Goal: Complete application form

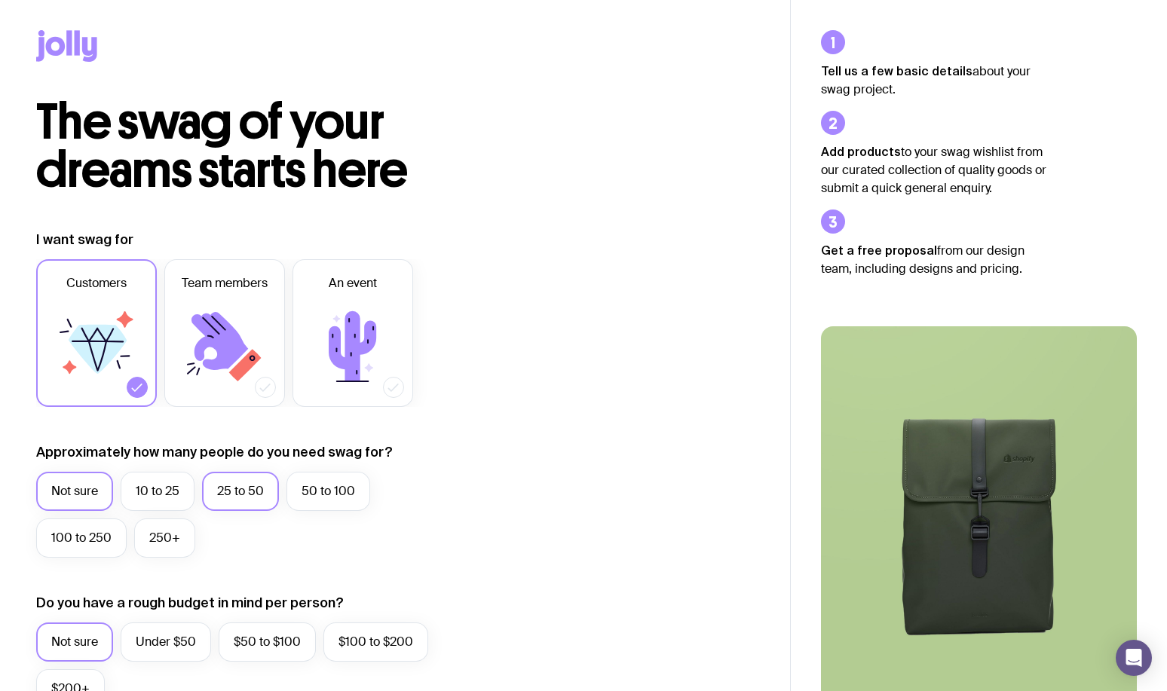
click at [256, 494] on label "25 to 50" at bounding box center [240, 491] width 77 height 39
click at [0, 0] on input "25 to 50" at bounding box center [0, 0] width 0 height 0
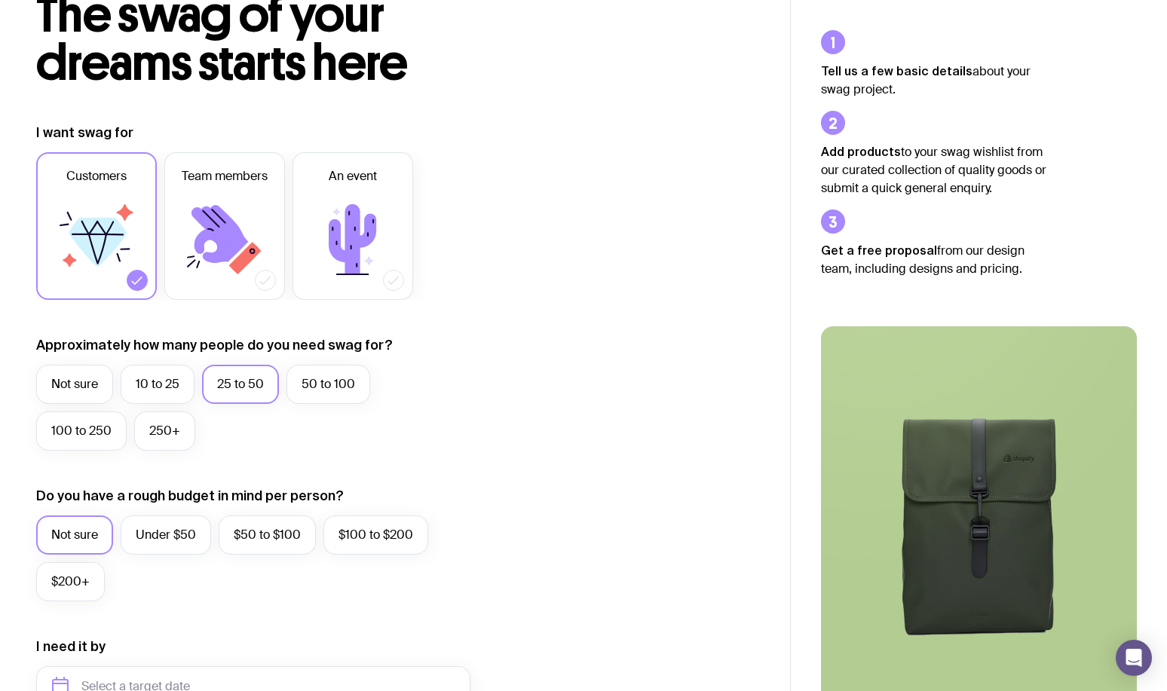
scroll to position [112, 0]
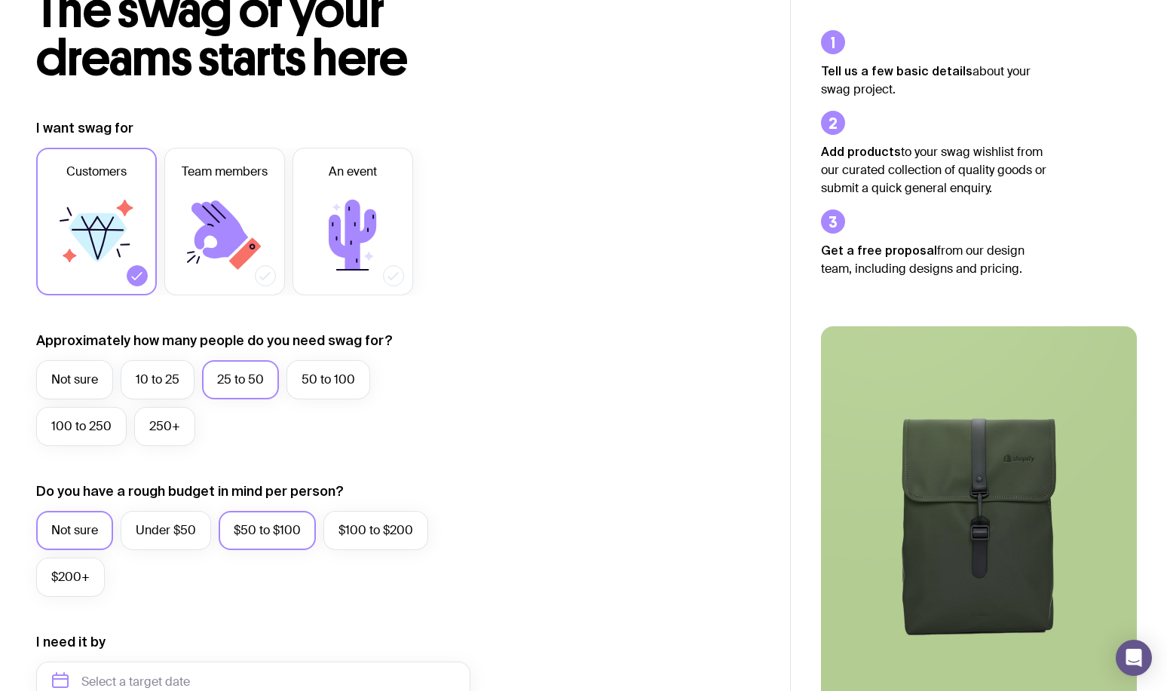
click at [243, 549] on div "$50 to $100" at bounding box center [267, 530] width 97 height 39
click at [267, 538] on label "$50 to $100" at bounding box center [267, 530] width 97 height 39
click at [0, 0] on input "$50 to $100" at bounding box center [0, 0] width 0 height 0
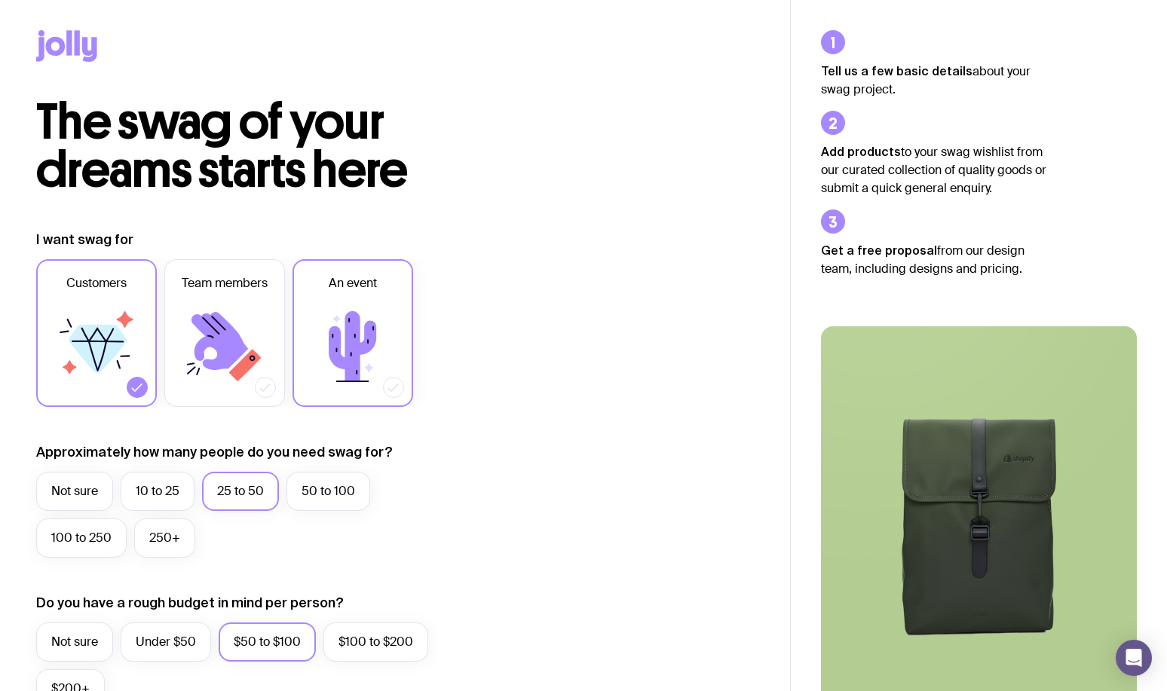
scroll to position [590, 0]
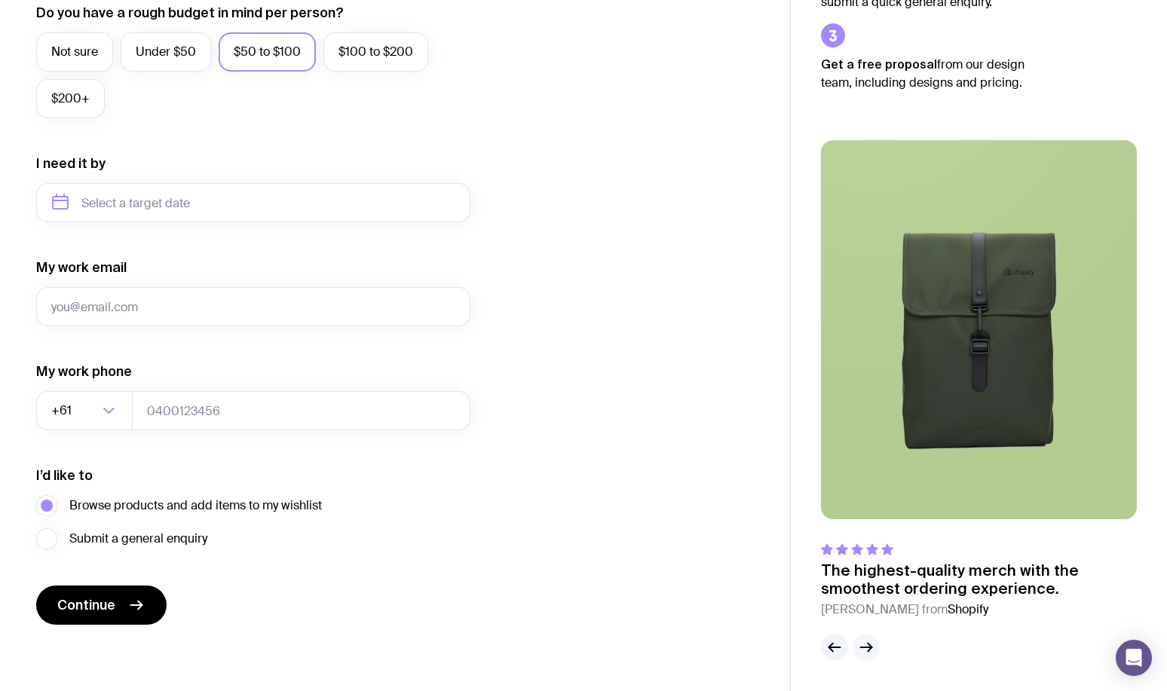
click at [862, 650] on icon "button" at bounding box center [866, 647] width 18 height 18
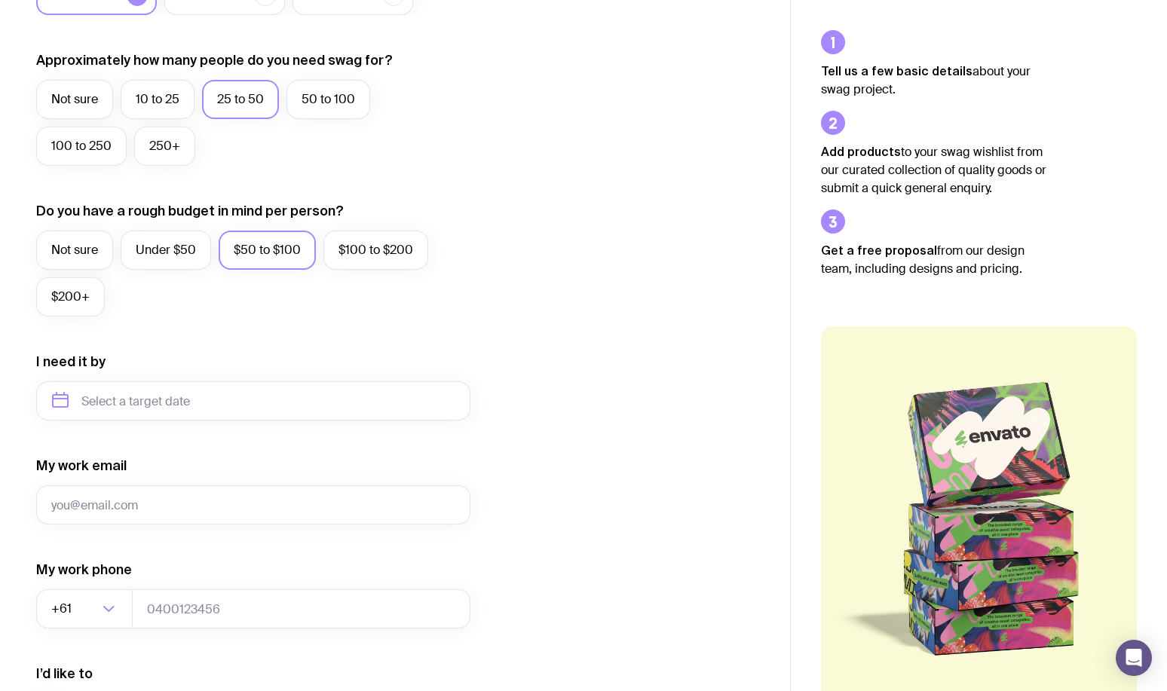
scroll to position [359, 0]
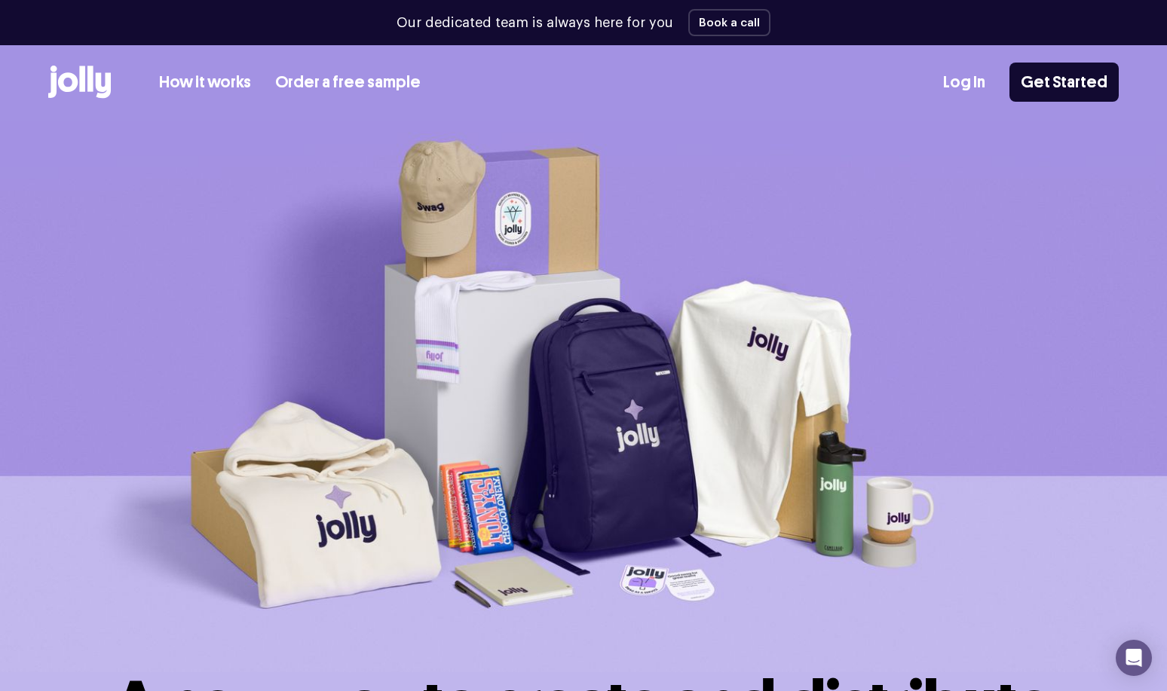
click at [355, 87] on link "Order a free sample" at bounding box center [347, 82] width 145 height 25
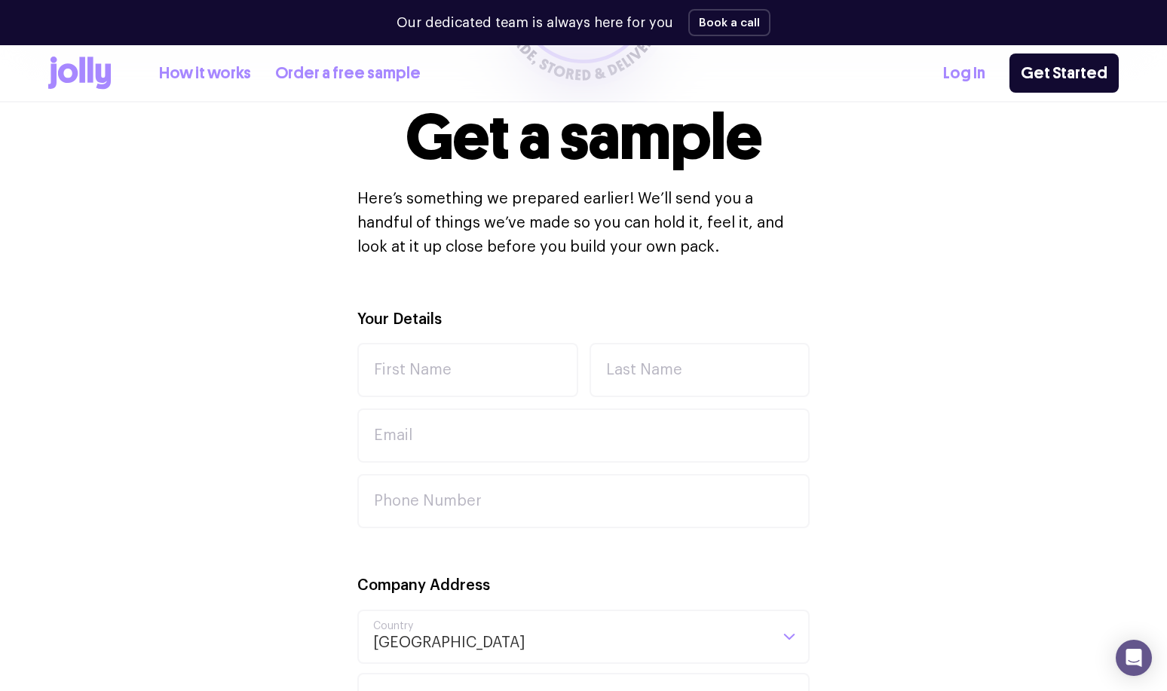
scroll to position [326, 0]
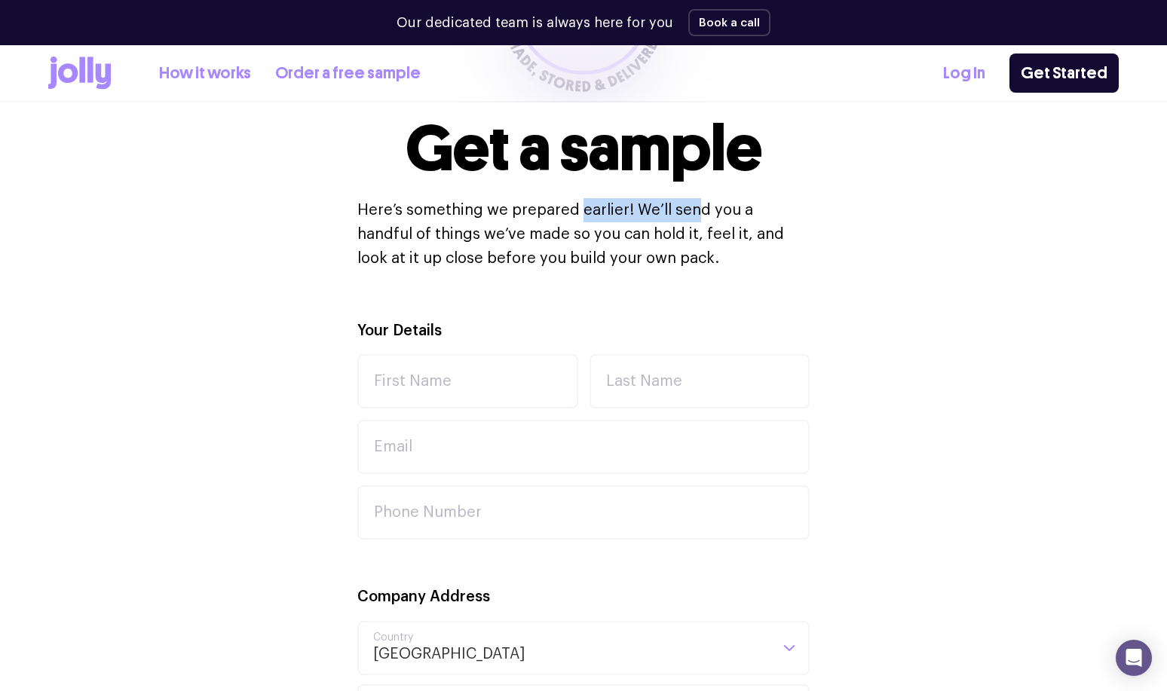
drag, startPoint x: 512, startPoint y: 206, endPoint x: 620, endPoint y: 209, distance: 108.6
click at [619, 206] on p "Here’s something we prepared earlier! We’ll send you a handful of things we’ve …" at bounding box center [583, 234] width 452 height 72
click at [803, 215] on p "Here’s something we prepared earlier! We’ll send you a handful of things we’ve …" at bounding box center [583, 234] width 452 height 72
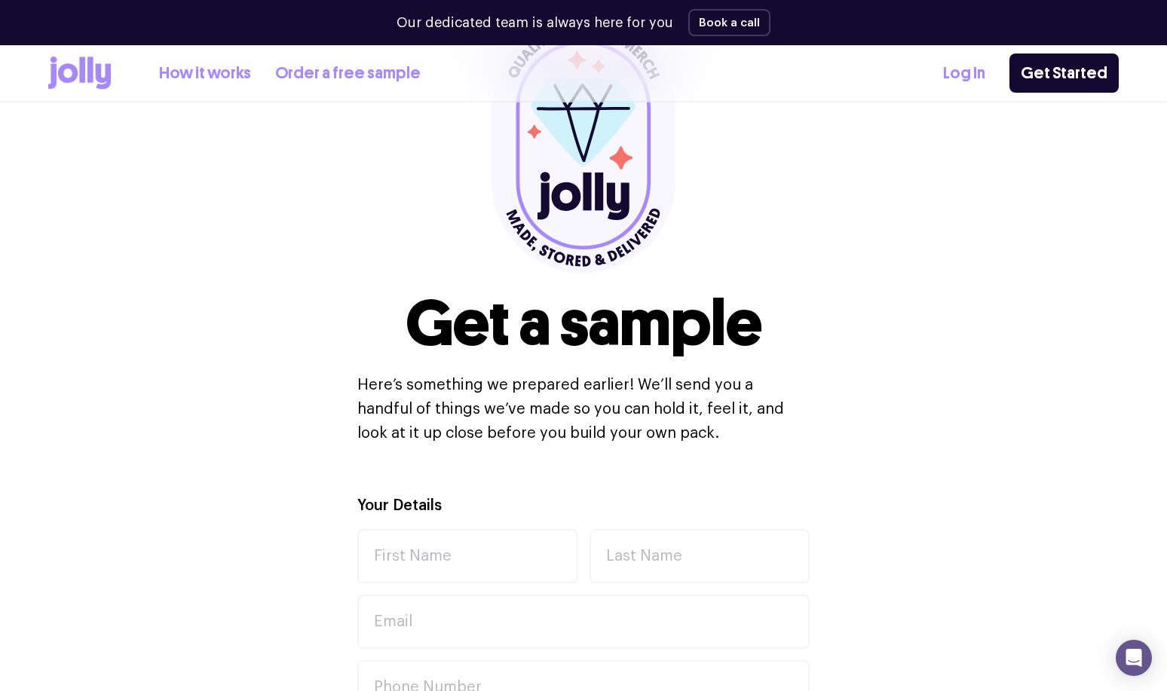
scroll to position [0, 0]
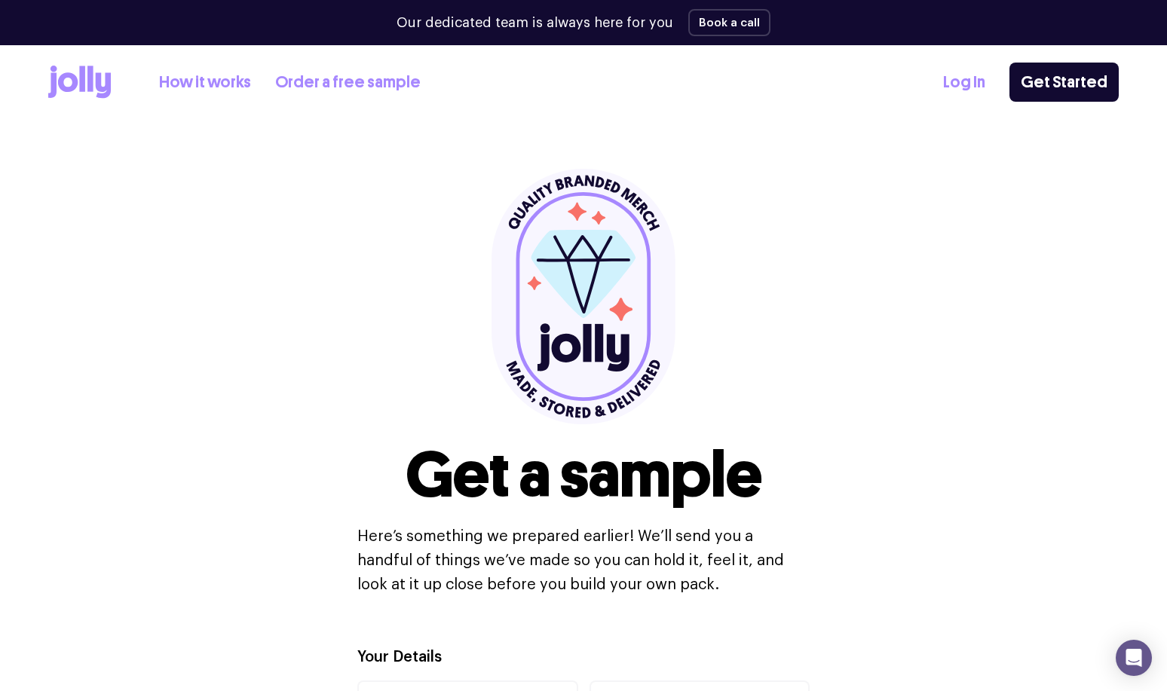
click at [84, 83] on icon at bounding box center [82, 79] width 6 height 26
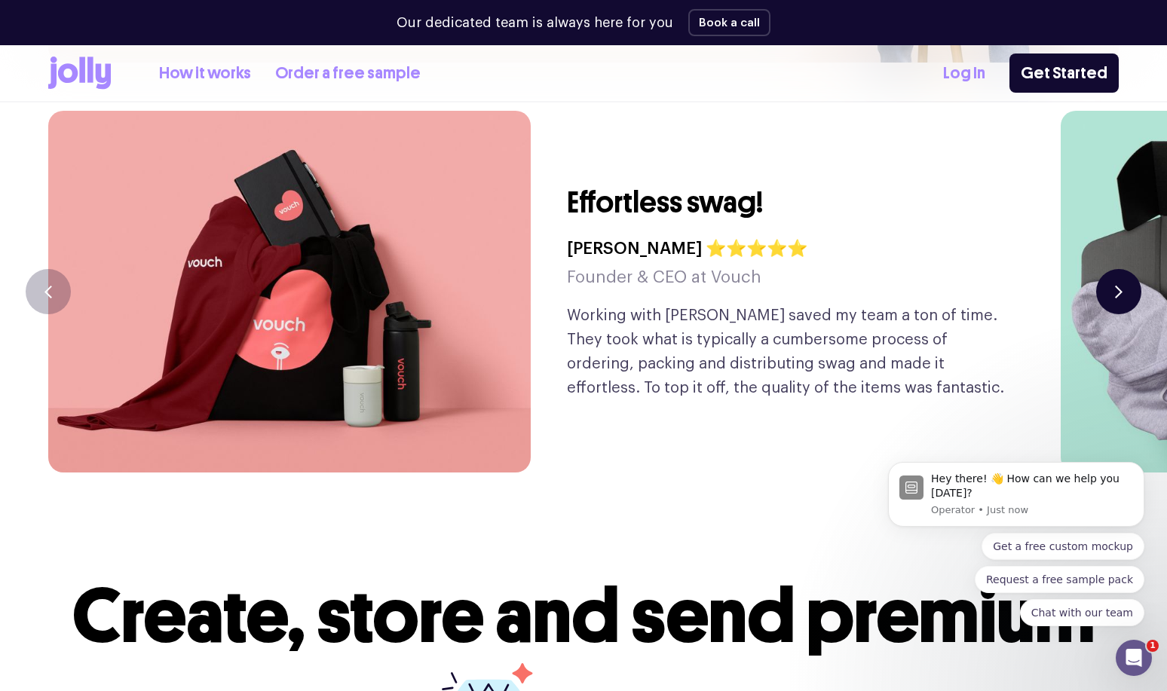
click at [1117, 269] on button "button" at bounding box center [1118, 291] width 45 height 45
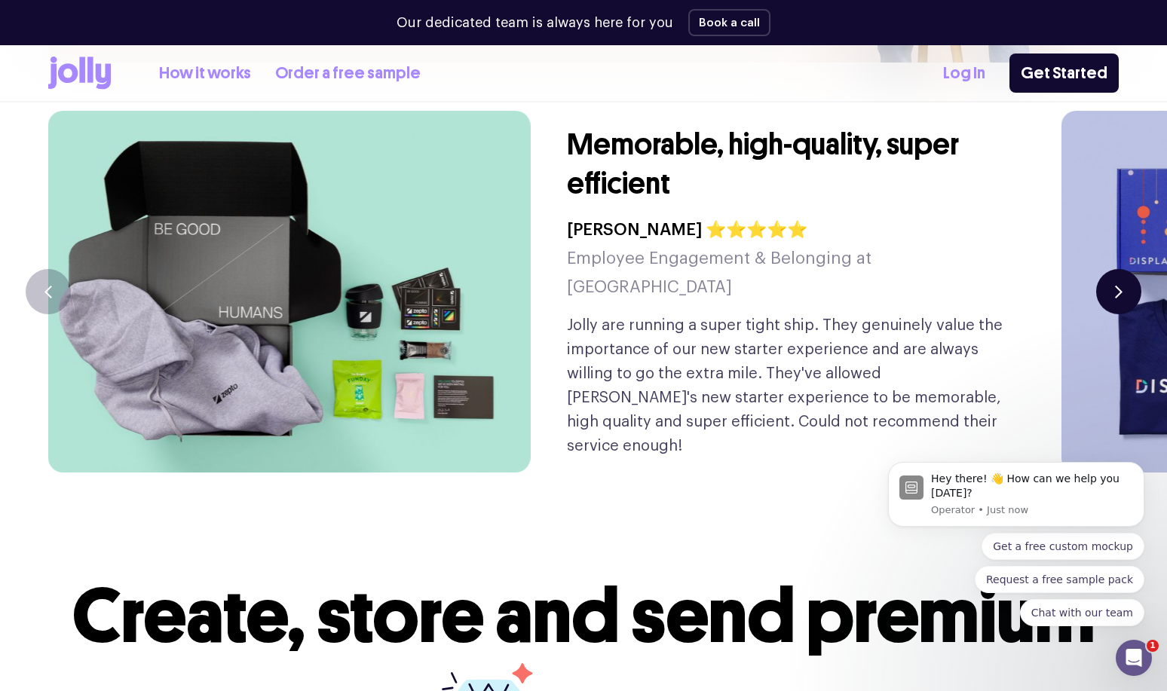
click at [1117, 269] on button "button" at bounding box center [1118, 291] width 45 height 45
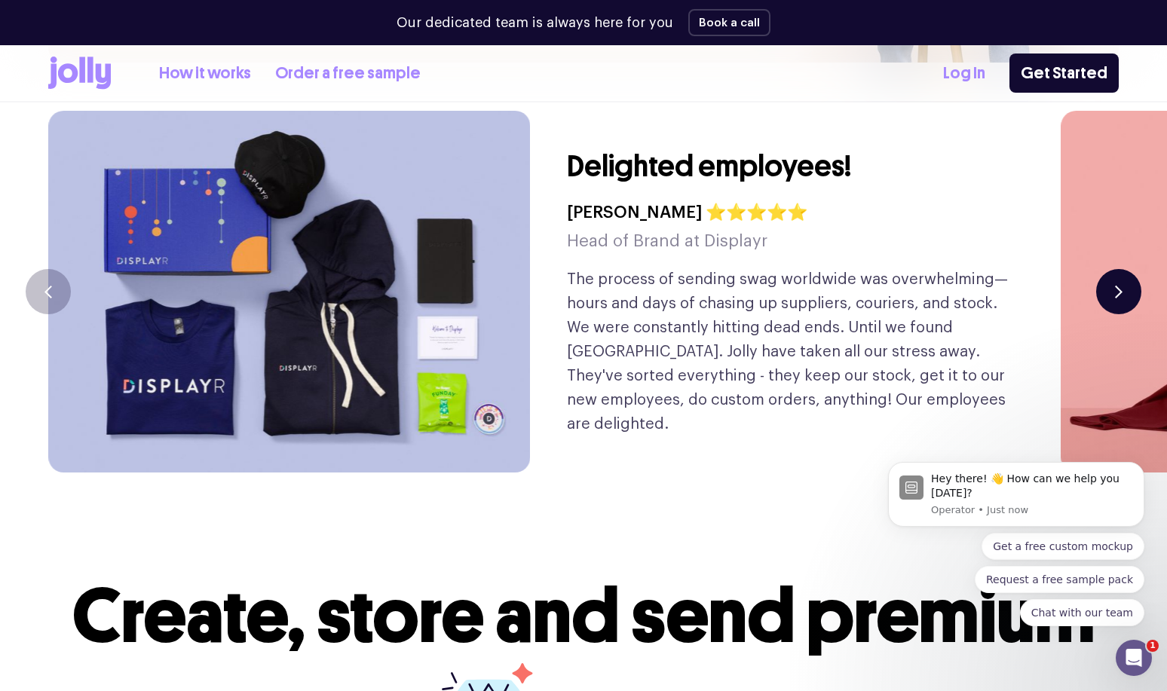
click at [1117, 269] on button "button" at bounding box center [1118, 291] width 45 height 45
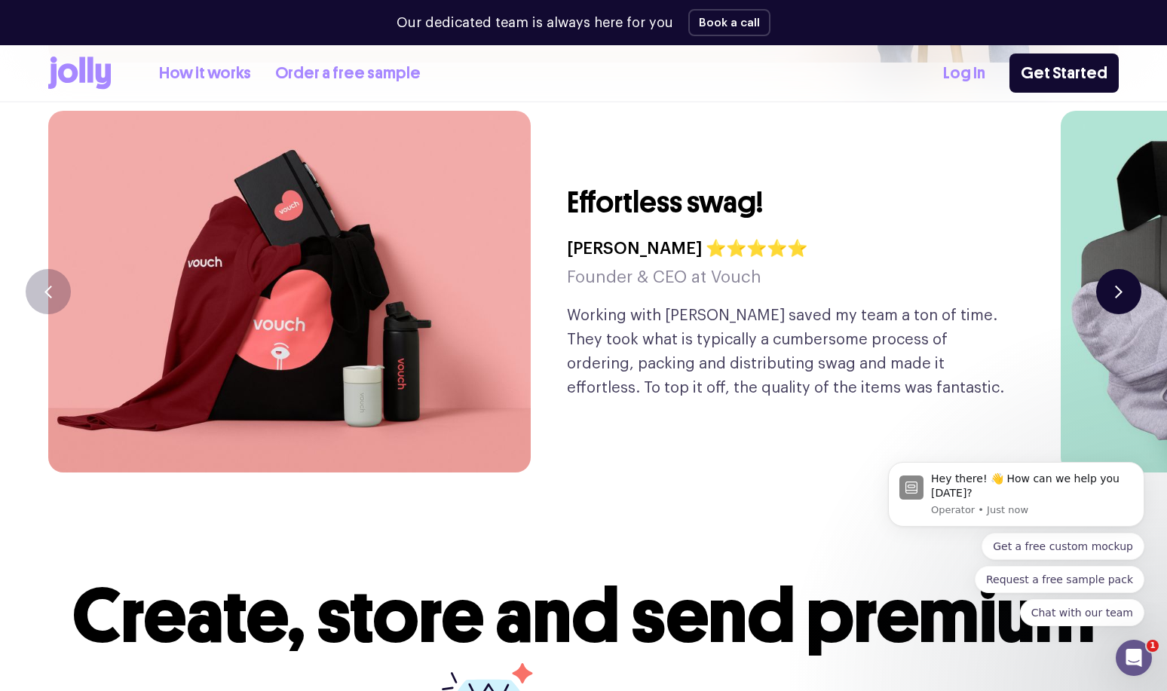
click at [1117, 269] on button "button" at bounding box center [1118, 291] width 45 height 45
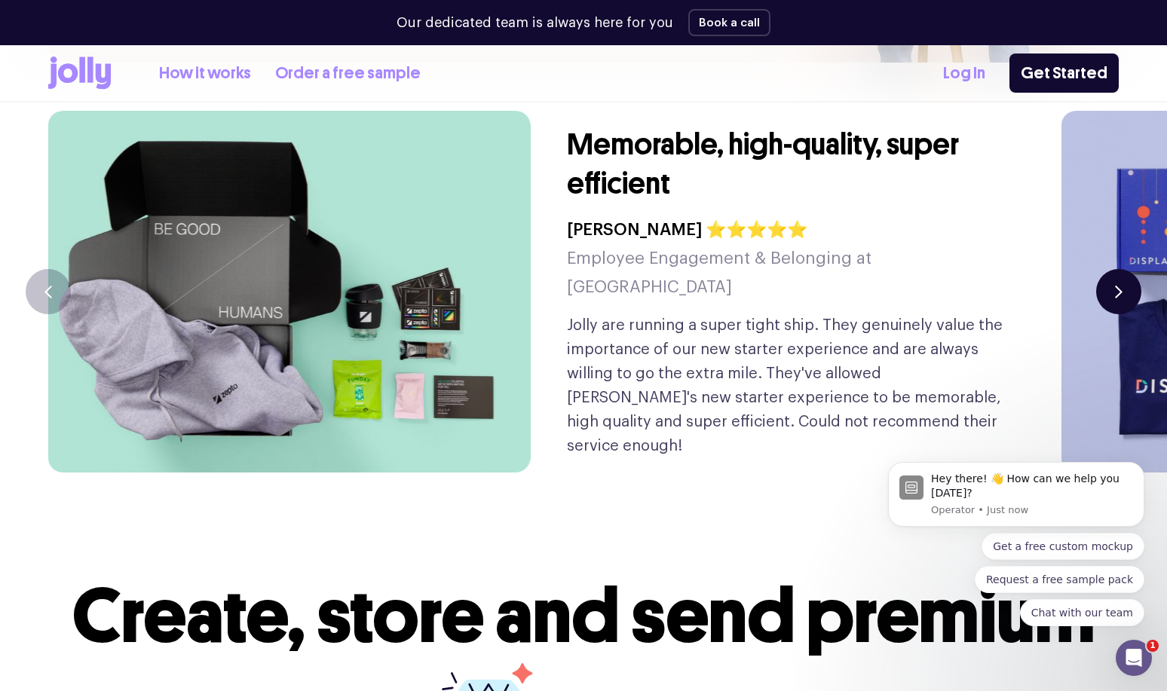
click at [1117, 269] on button "button" at bounding box center [1118, 291] width 45 height 45
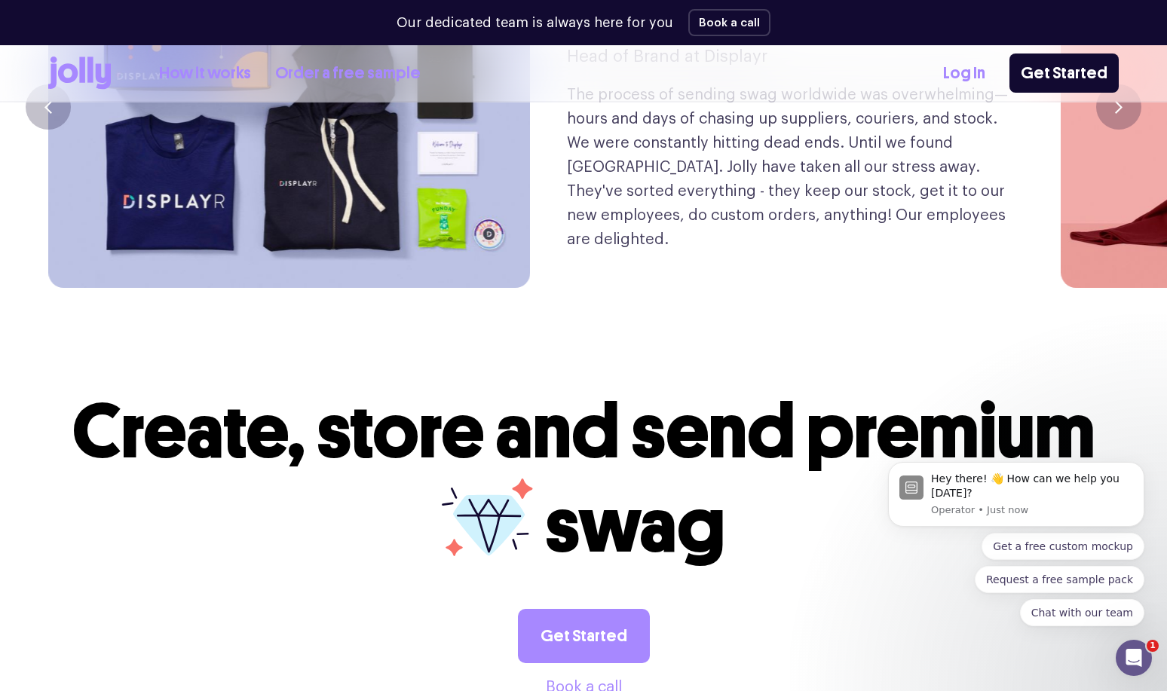
scroll to position [4102, 0]
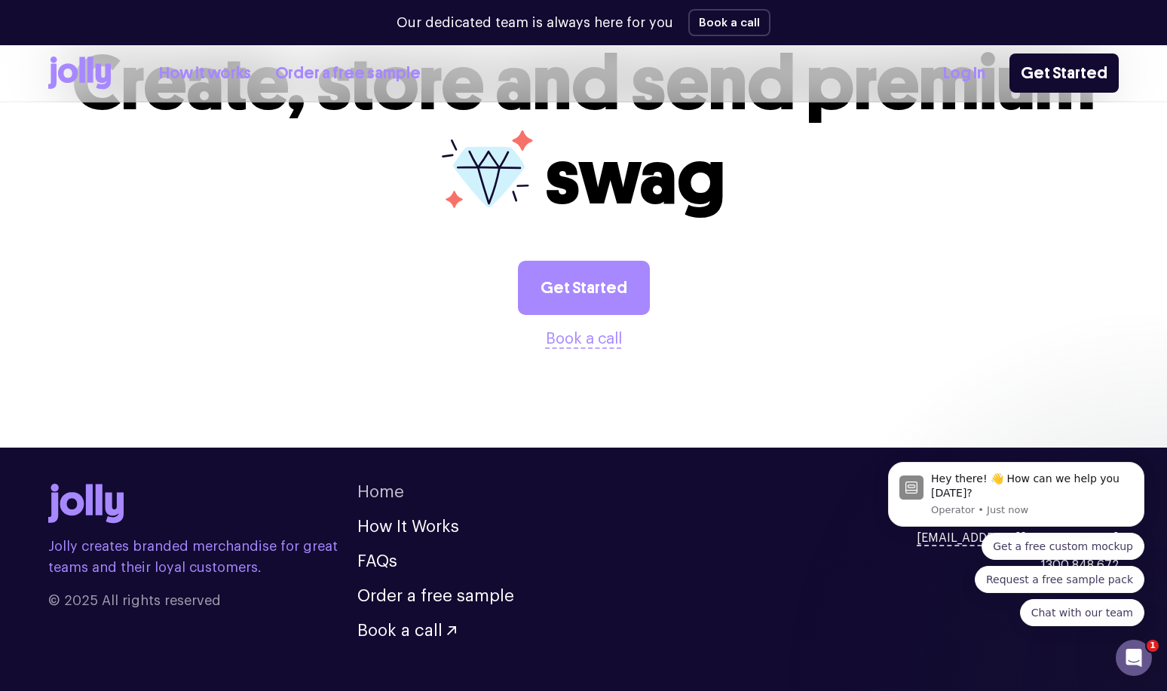
click at [387, 484] on link "Home" at bounding box center [380, 492] width 47 height 17
click at [211, 78] on link "How it works" at bounding box center [205, 73] width 92 height 25
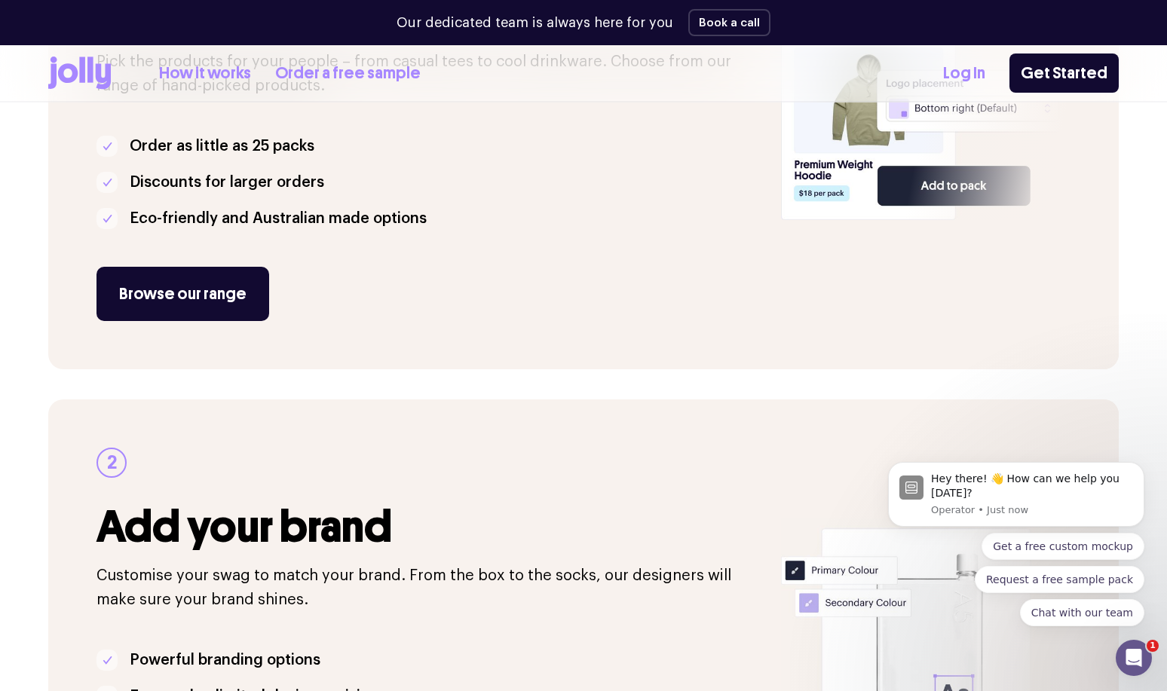
scroll to position [558, 0]
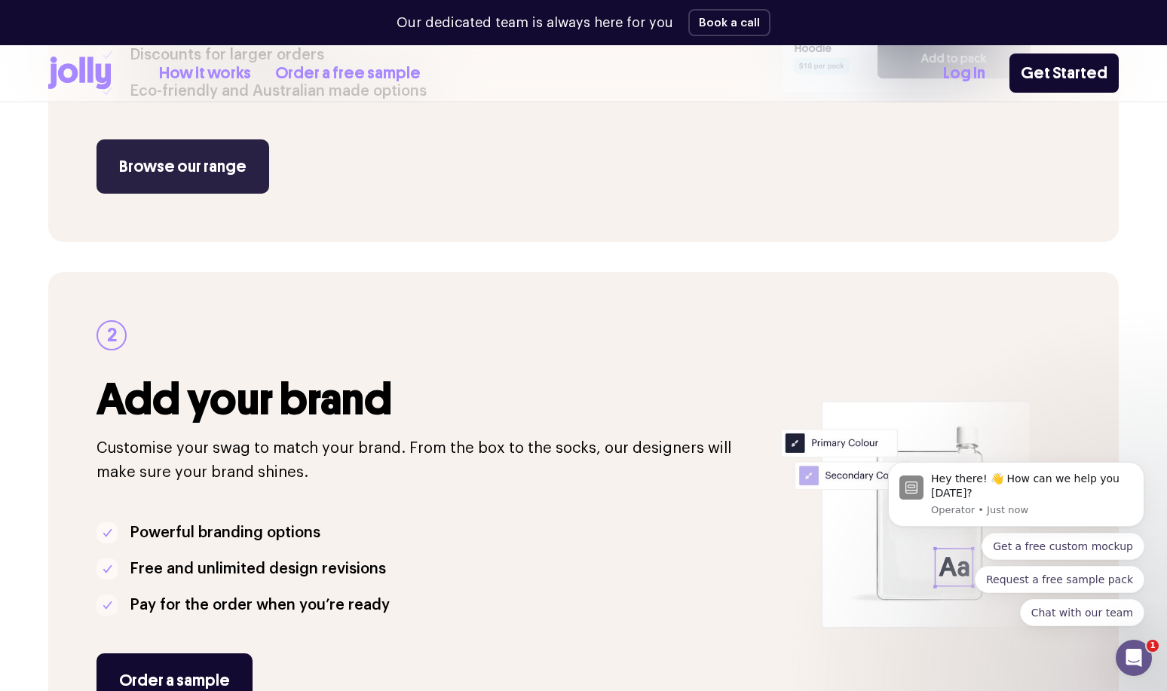
click at [195, 190] on link "Browse our range" at bounding box center [182, 166] width 173 height 54
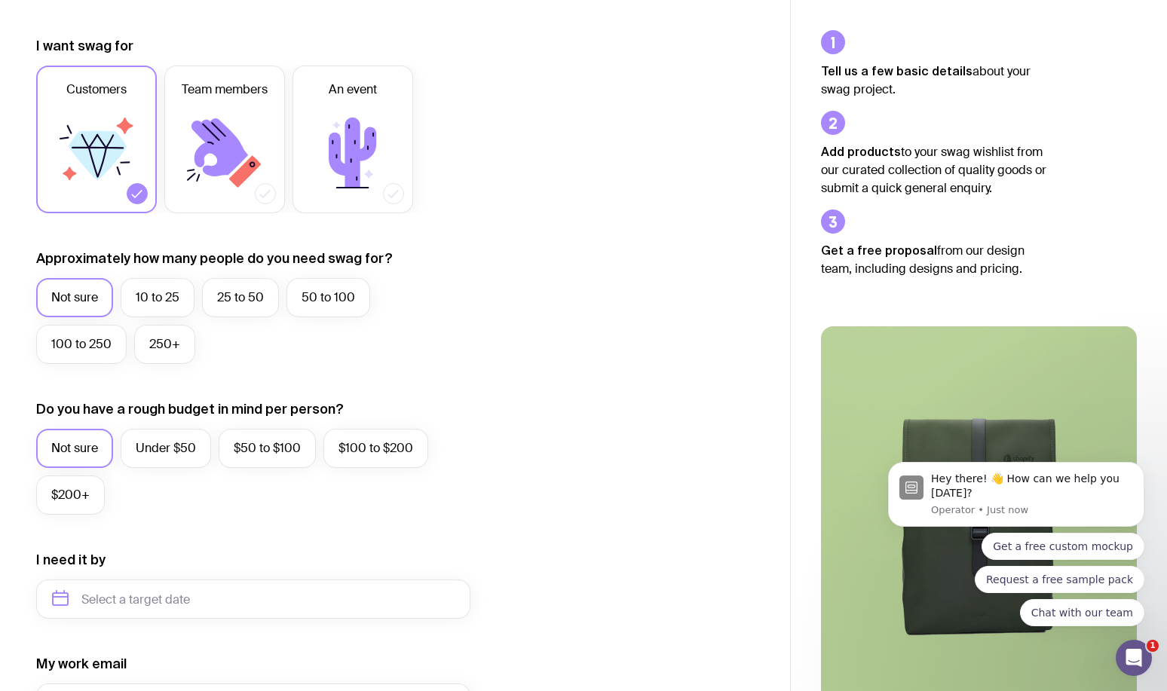
scroll to position [195, 0]
click at [265, 457] on label "$50 to $100" at bounding box center [267, 446] width 97 height 39
click at [0, 0] on input "$50 to $100" at bounding box center [0, 0] width 0 height 0
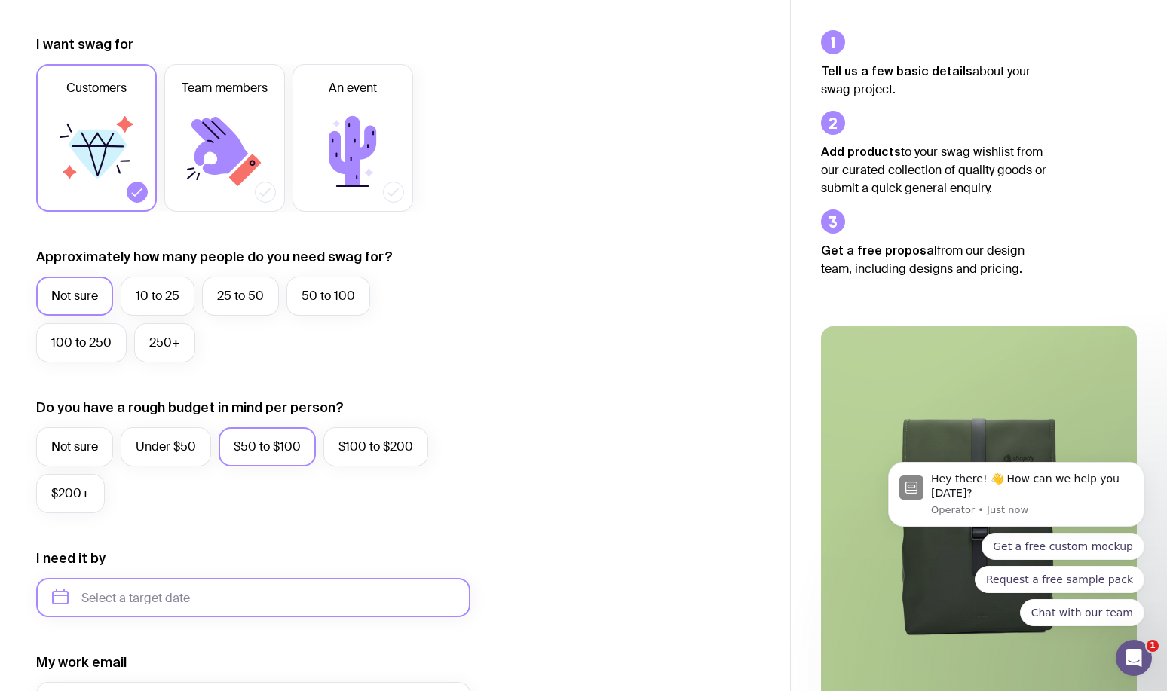
click at [150, 589] on input "text" at bounding box center [253, 597] width 434 height 39
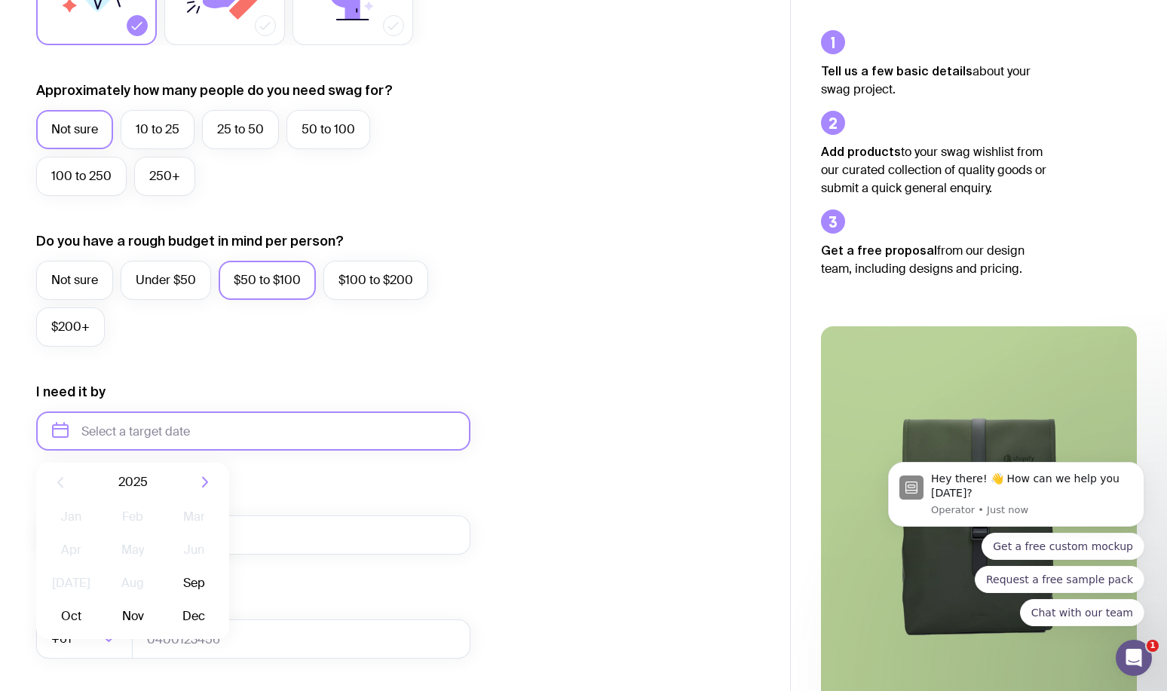
scroll to position [373, 0]
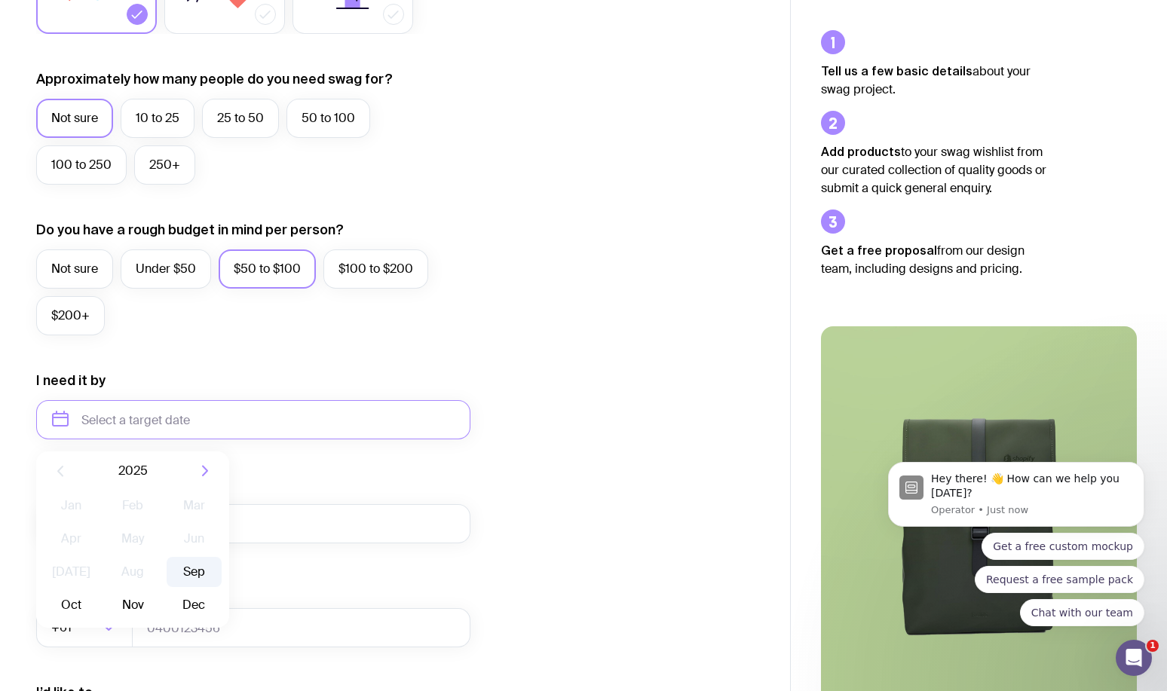
click at [99, 590] on button "Sep" at bounding box center [71, 605] width 55 height 30
type input "September 2025"
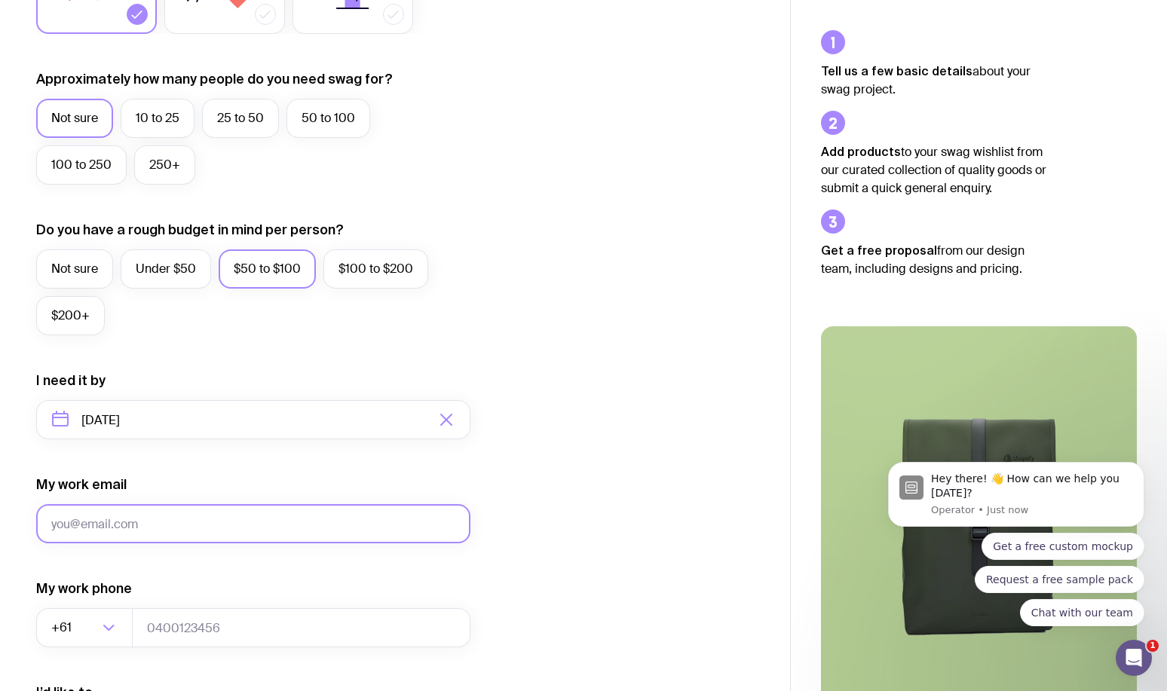
click at [94, 534] on input "My work email" at bounding box center [253, 523] width 434 height 39
type input "em@oi"
